Goal: Task Accomplishment & Management: Complete application form

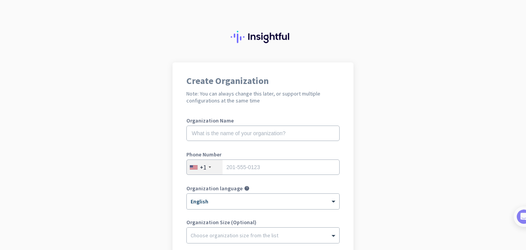
click at [403, 211] on app-onboarding-organization "Create Organization Note: You can always change this later, or support multiple…" at bounding box center [263, 229] width 526 height 334
click at [247, 134] on input "text" at bounding box center [263, 133] width 153 height 15
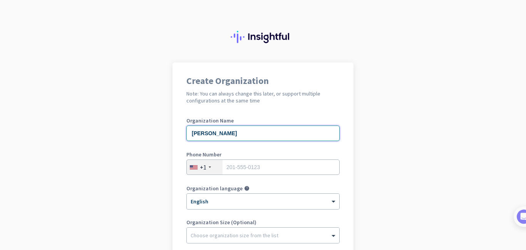
type input "[PERSON_NAME]"
click at [249, 165] on input "tel" at bounding box center [263, 167] width 153 height 15
type input "3048392354"
click at [403, 215] on app-onboarding-organization "Create Organization Note: You can always change this later, or support multiple…" at bounding box center [263, 229] width 526 height 334
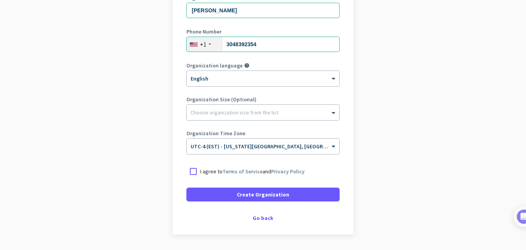
scroll to position [123, 0]
click at [194, 172] on div at bounding box center [194, 171] width 14 height 14
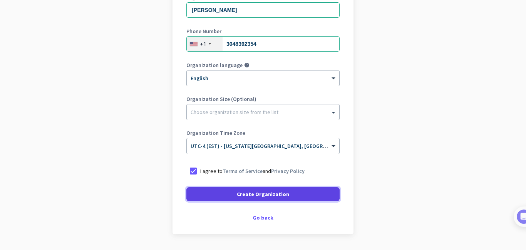
click at [244, 196] on span "Create Organization" at bounding box center [263, 194] width 52 height 8
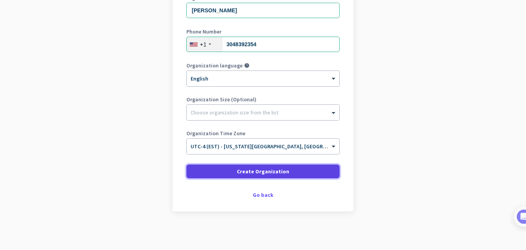
scroll to position [123, 0]
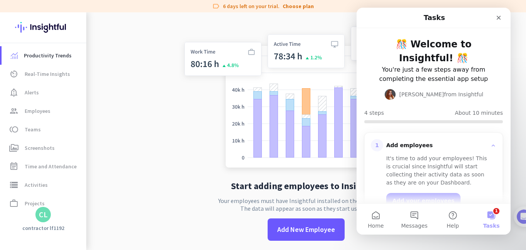
click at [495, 214] on button "1 Tasks" at bounding box center [492, 219] width 39 height 31
click at [495, 211] on button "1 Tasks" at bounding box center [492, 219] width 39 height 31
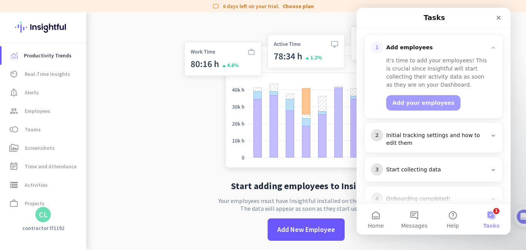
scroll to position [104, 0]
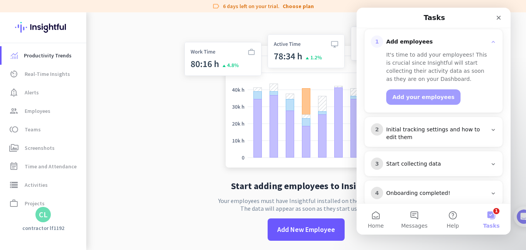
click at [477, 126] on div "Initial tracking settings and how to edit them" at bounding box center [437, 133] width 101 height 15
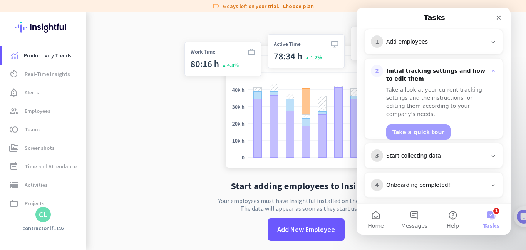
scroll to position [96, 0]
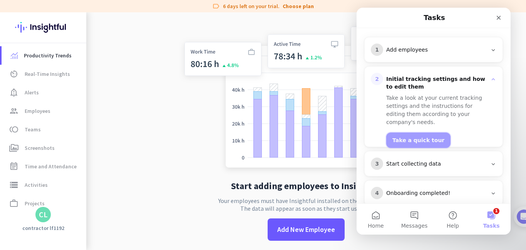
click at [425, 133] on button "Take a quick tour" at bounding box center [419, 140] width 64 height 15
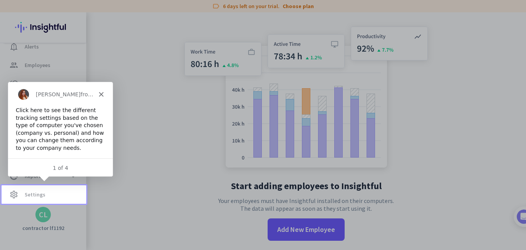
scroll to position [0, 0]
click at [101, 94] on polygon "Close" at bounding box center [101, 94] width 5 height 5
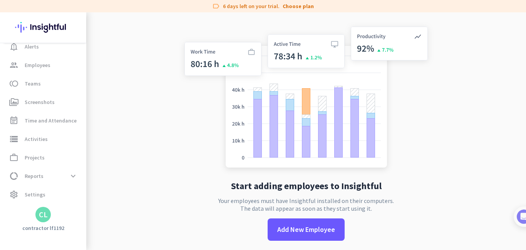
click at [473, 213] on app-no-employees "Start adding employees to Insightful Your employees must have Insightful instal…" at bounding box center [306, 137] width 440 height 250
